Goal: Information Seeking & Learning: Learn about a topic

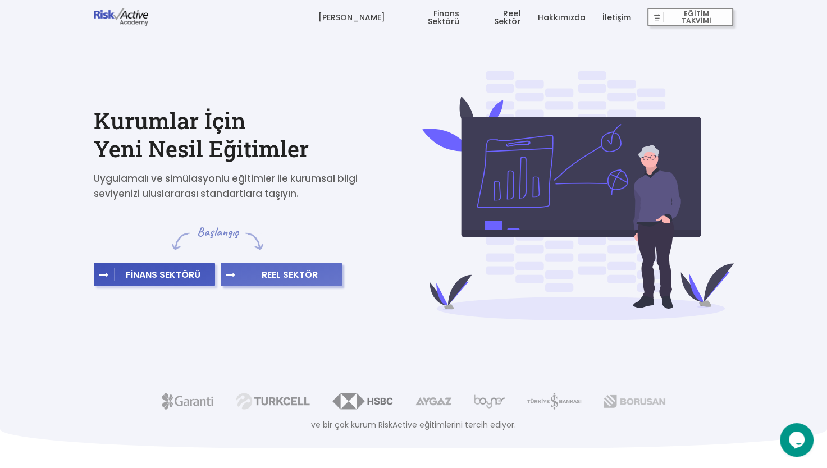
click at [295, 276] on span "REEL SEKTÖR" at bounding box center [289, 274] width 97 height 11
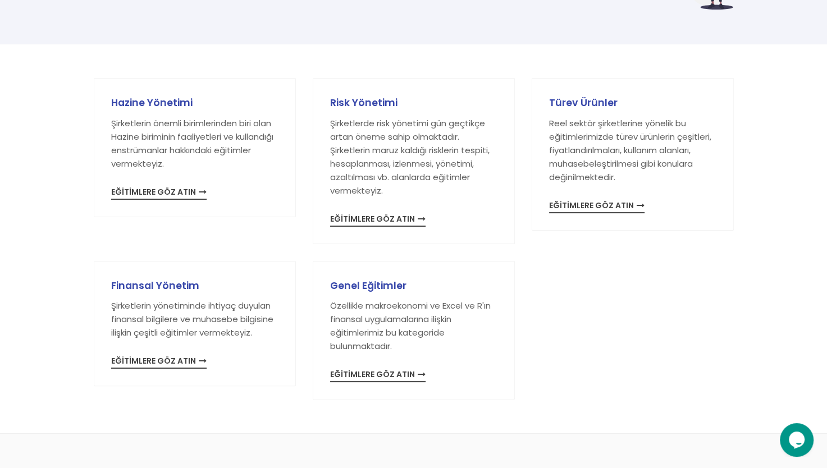
scroll to position [137, 0]
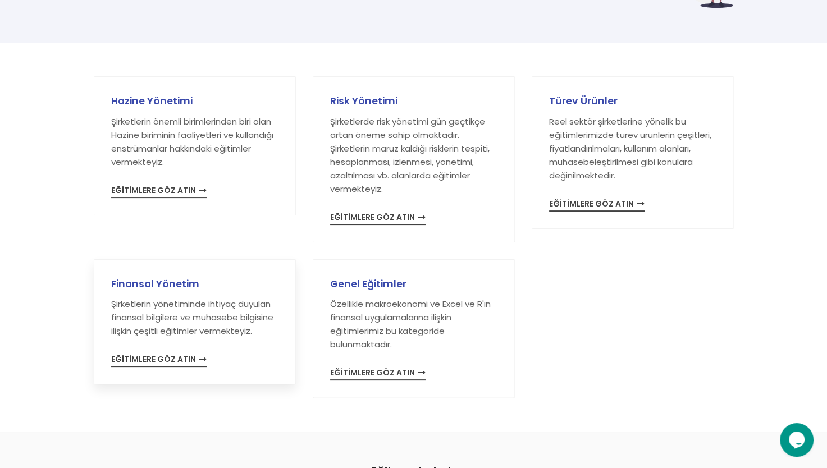
click at [159, 360] on span "EĞİTİMLERE GÖZ ATIN" at bounding box center [158, 361] width 95 height 12
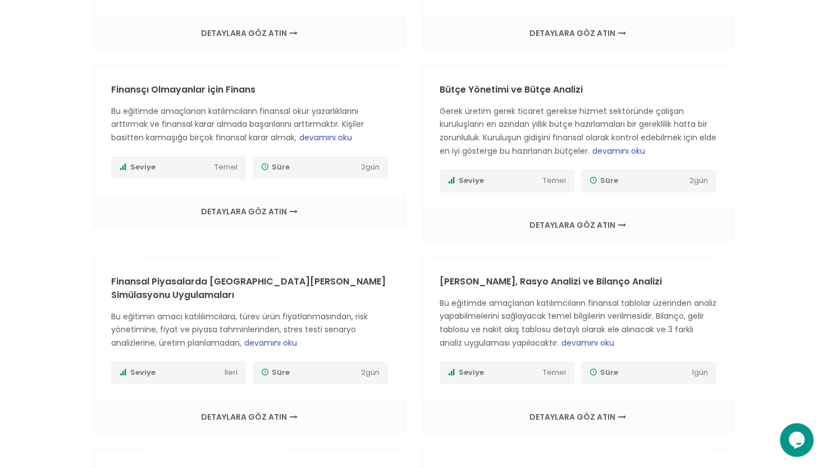
scroll to position [529, 0]
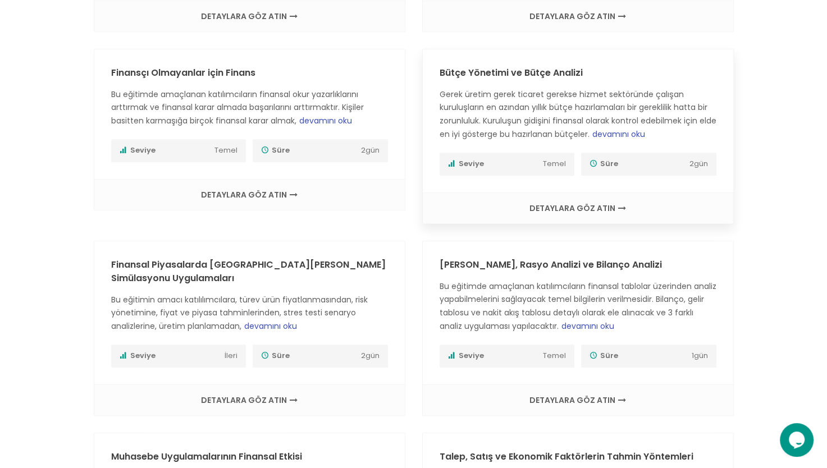
click at [645, 135] on span "devamını oku" at bounding box center [618, 133] width 53 height 11
